Goal: Task Accomplishment & Management: Use online tool/utility

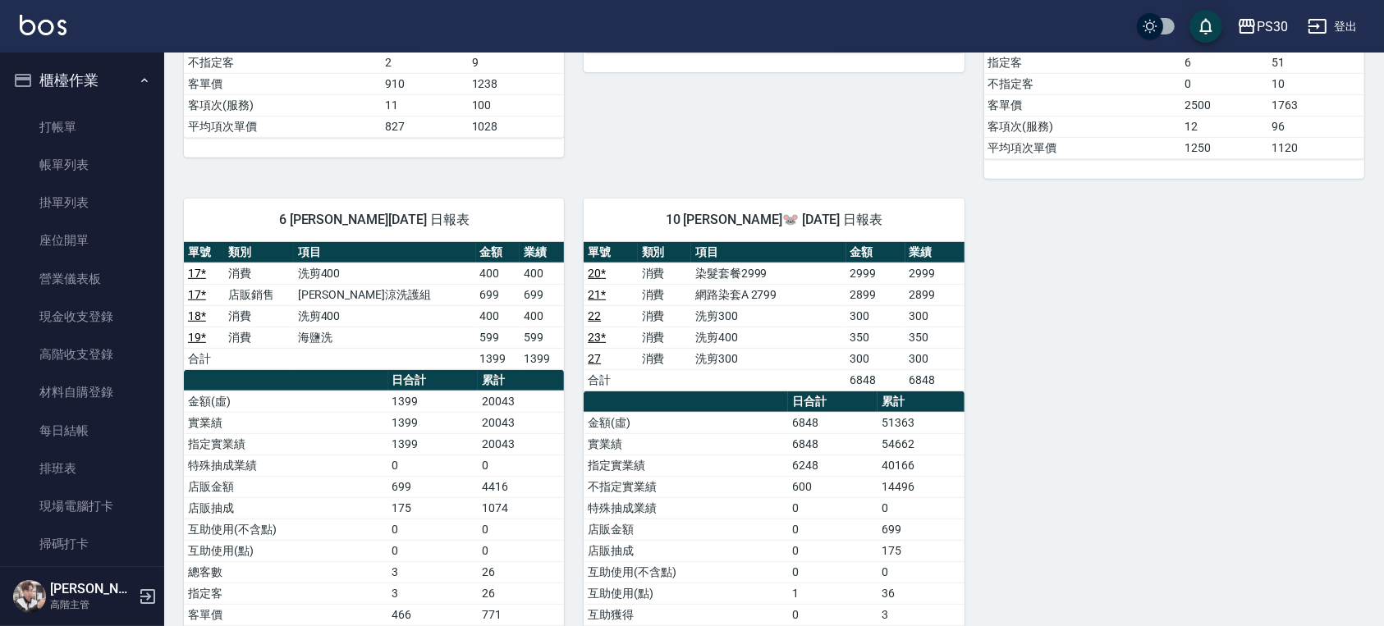
scroll to position [657, 0]
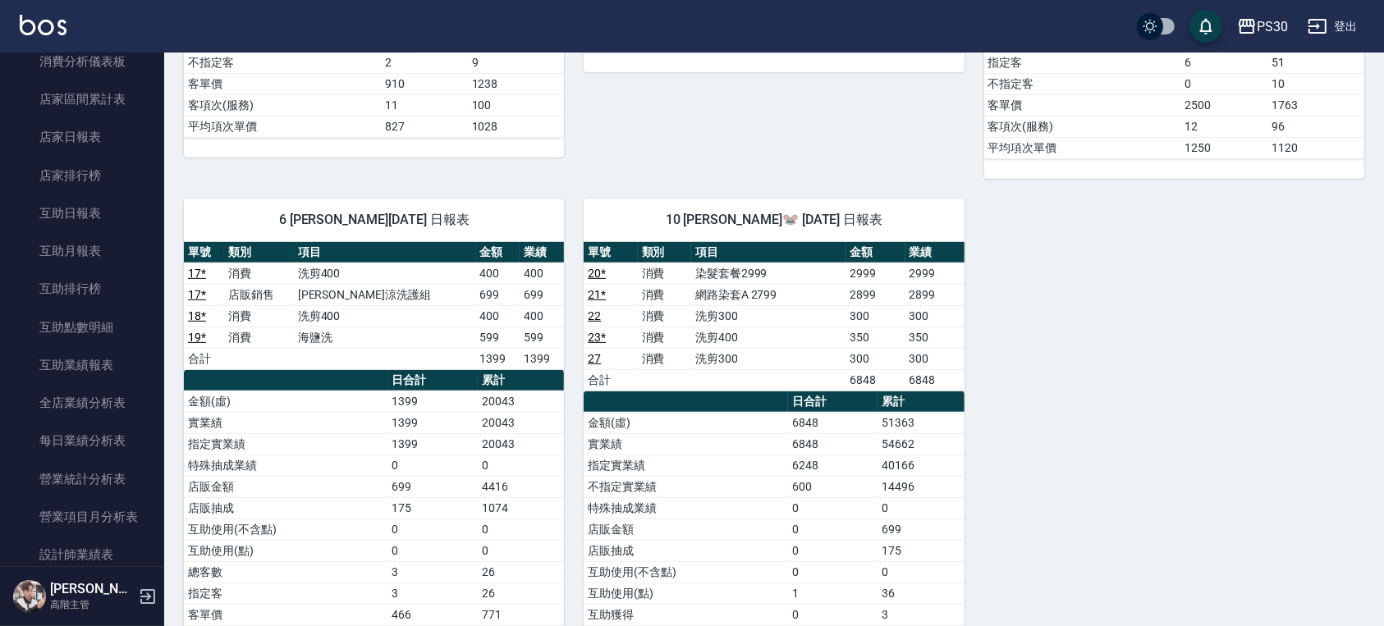
click at [29, 27] on img at bounding box center [43, 25] width 47 height 21
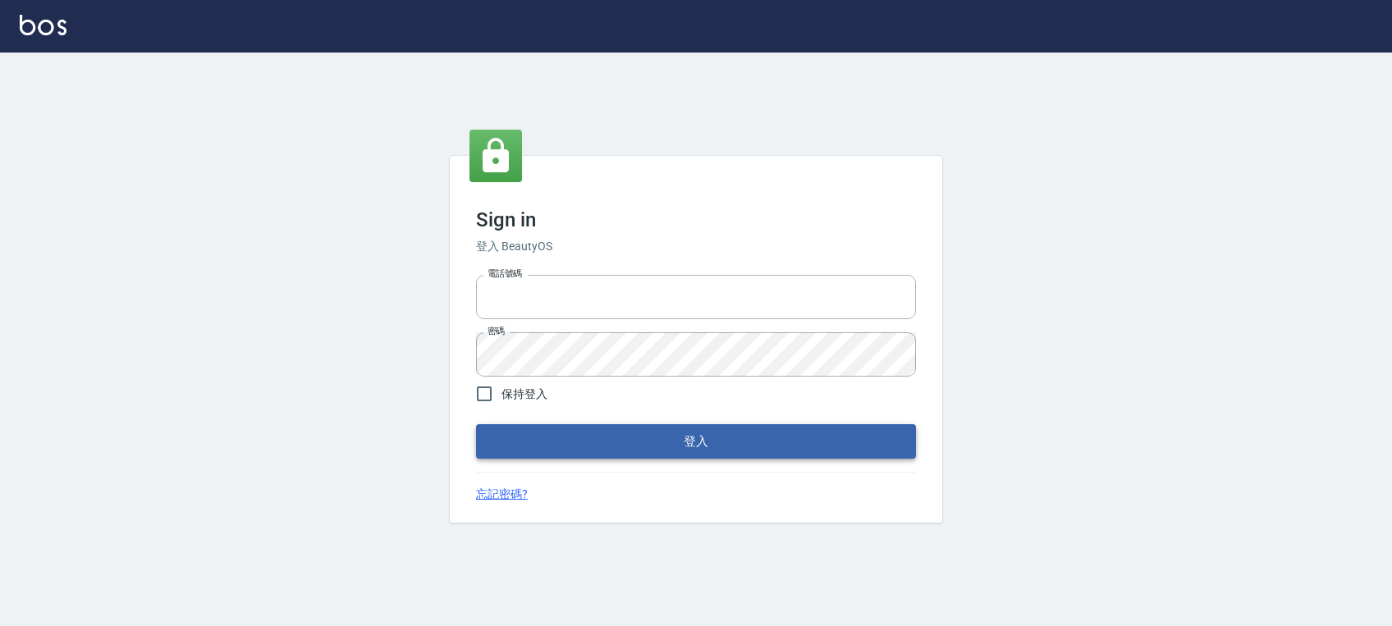
type input "0972392966"
click at [755, 444] on button "登入" at bounding box center [696, 441] width 440 height 34
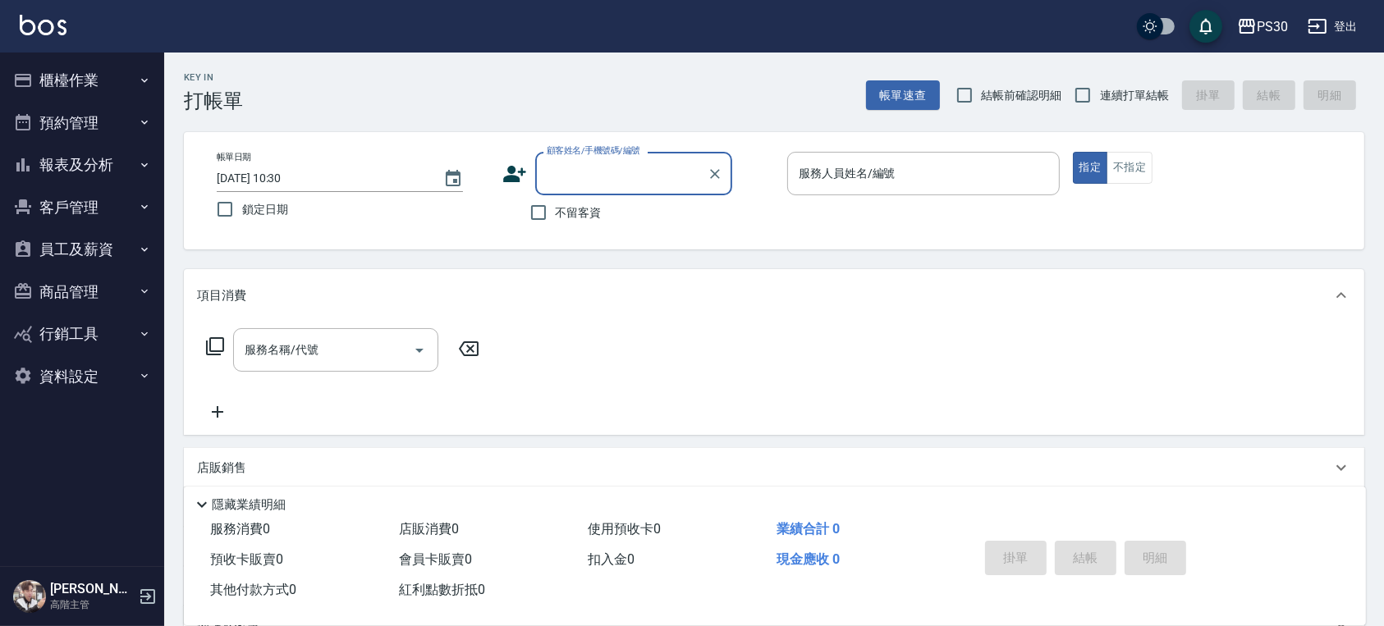
click at [126, 67] on button "櫃檯作業" at bounding box center [82, 80] width 151 height 43
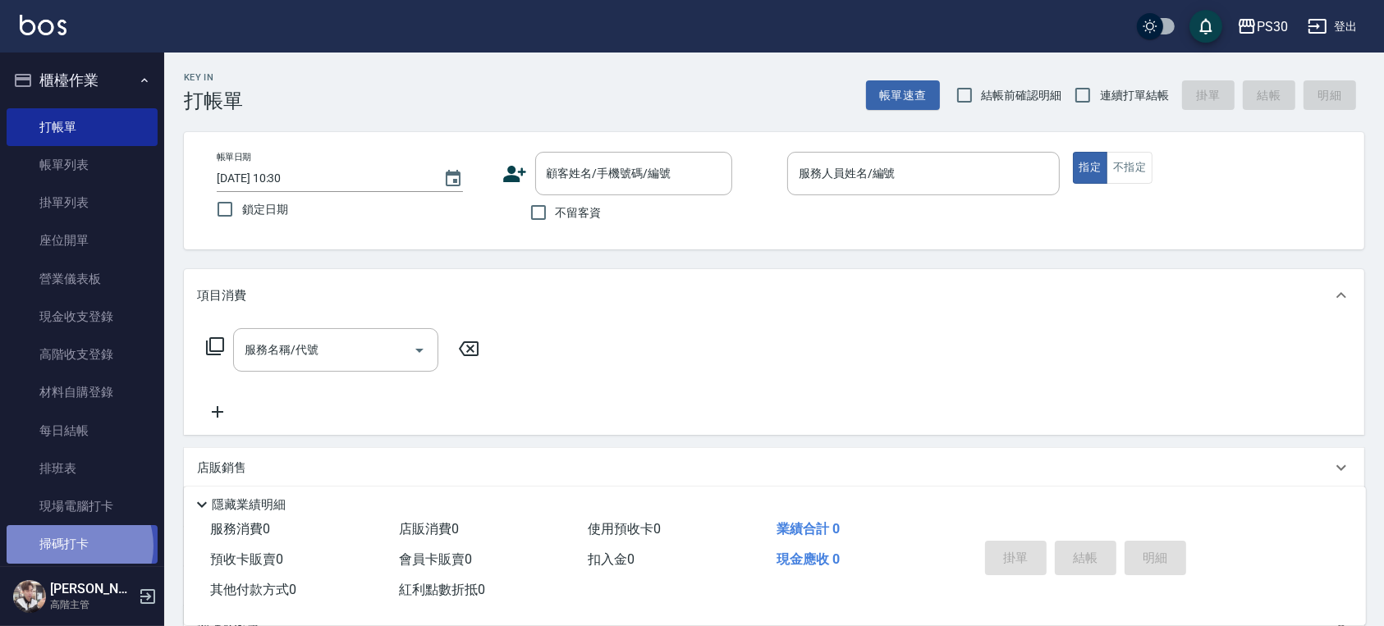
click at [74, 546] on link "掃碼打卡" at bounding box center [82, 544] width 151 height 38
